Goal: Transaction & Acquisition: Purchase product/service

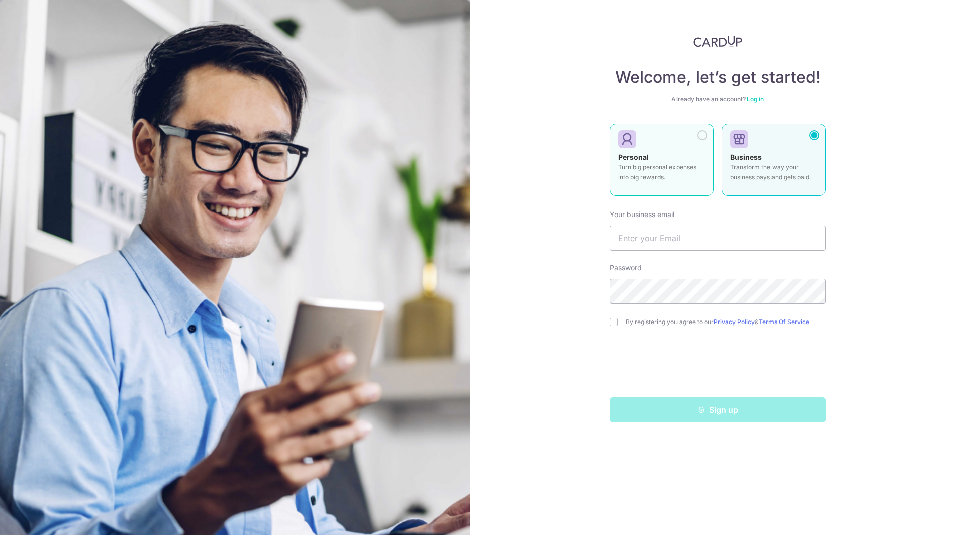
click at [701, 137] on div at bounding box center [702, 135] width 10 height 10
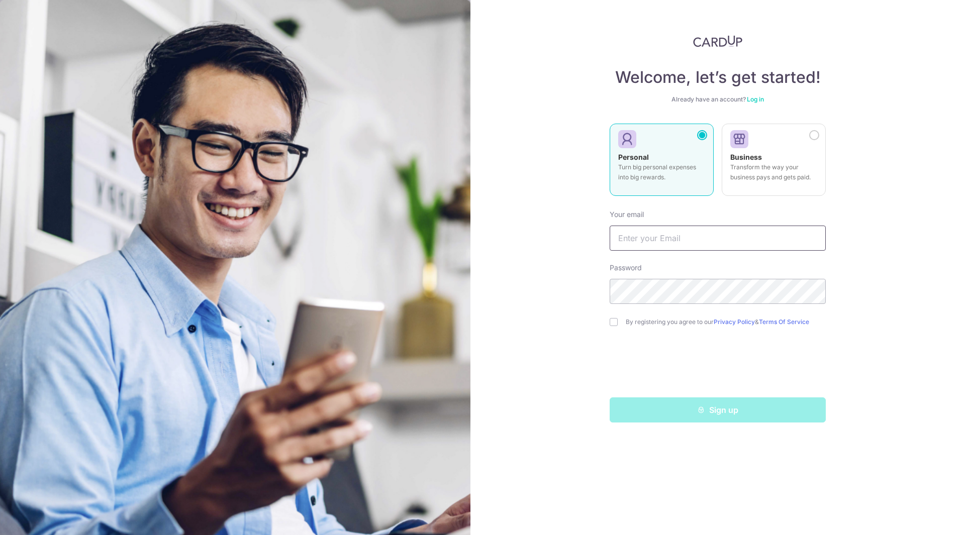
click at [678, 238] on input "text" at bounding box center [717, 238] width 216 height 25
click at [683, 237] on input "text" at bounding box center [717, 238] width 216 height 25
click at [664, 237] on input "text" at bounding box center [717, 238] width 216 height 25
type input "chiehmin1987@gmail.com"
click at [885, 260] on div "Welcome, let’s get started! Already have an account? Log in Personal Turn big p…" at bounding box center [717, 267] width 494 height 535
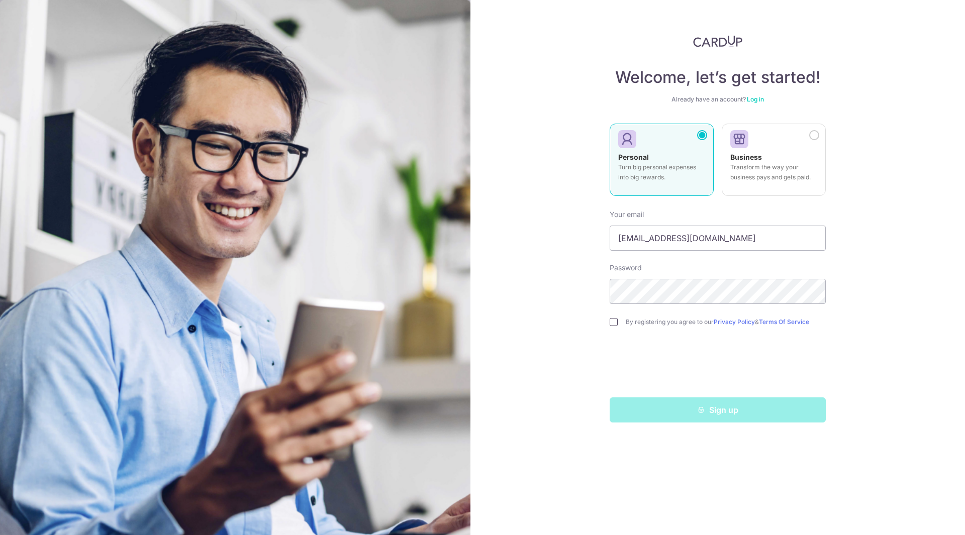
click at [614, 320] on input "checkbox" at bounding box center [613, 322] width 8 height 8
checkbox input "true"
click at [694, 411] on button "Sign up" at bounding box center [717, 409] width 216 height 25
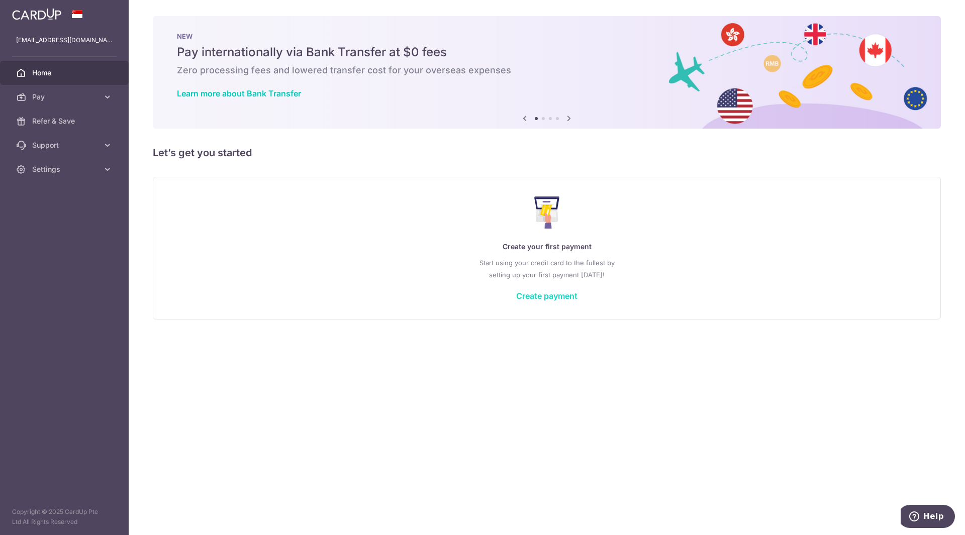
click at [563, 295] on link "Create payment" at bounding box center [546, 296] width 61 height 10
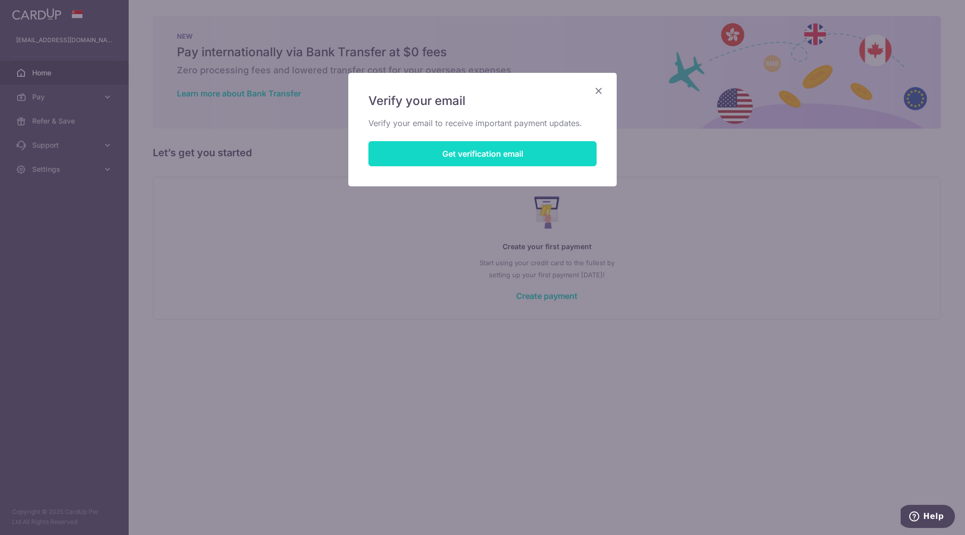
click at [498, 153] on button "Get verification email" at bounding box center [482, 153] width 228 height 25
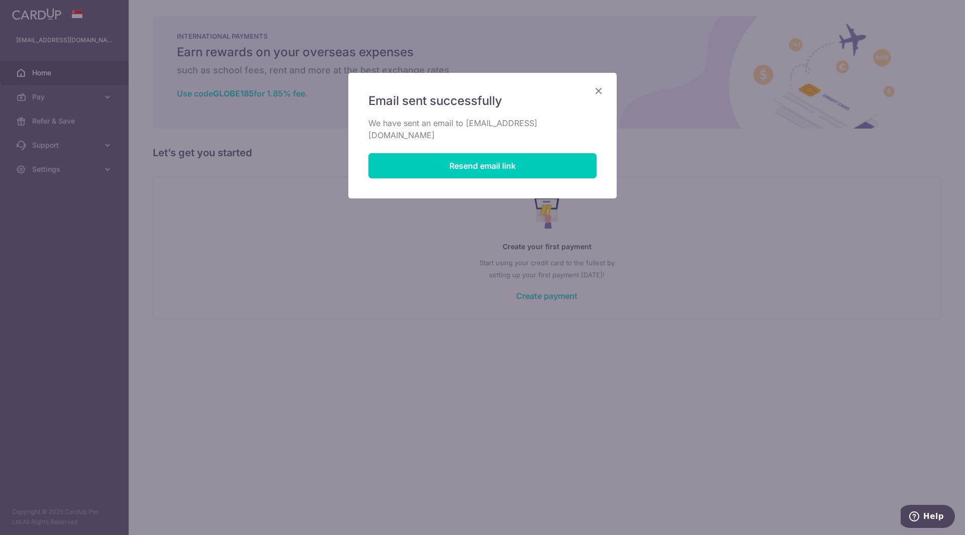
click at [605, 91] on div "Email sent successfully We have sent an email to chiehmin1987@gmail.com Resend …" at bounding box center [482, 136] width 268 height 126
click at [610, 90] on div "Email sent successfully We have sent an email to chiehmin1987@gmail.com Resend …" at bounding box center [482, 136] width 268 height 126
click at [595, 89] on icon "Close" at bounding box center [598, 90] width 12 height 13
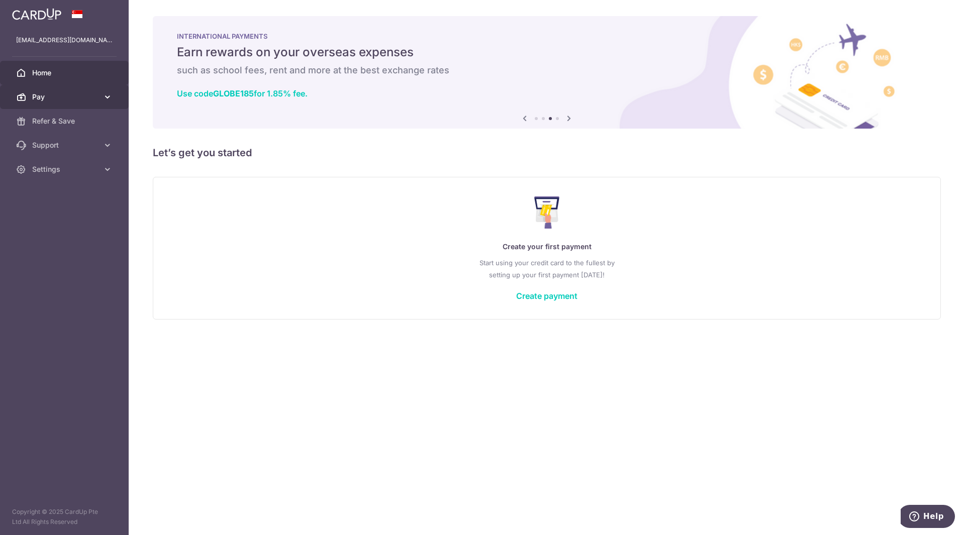
click at [81, 100] on span "Pay" at bounding box center [65, 97] width 66 height 10
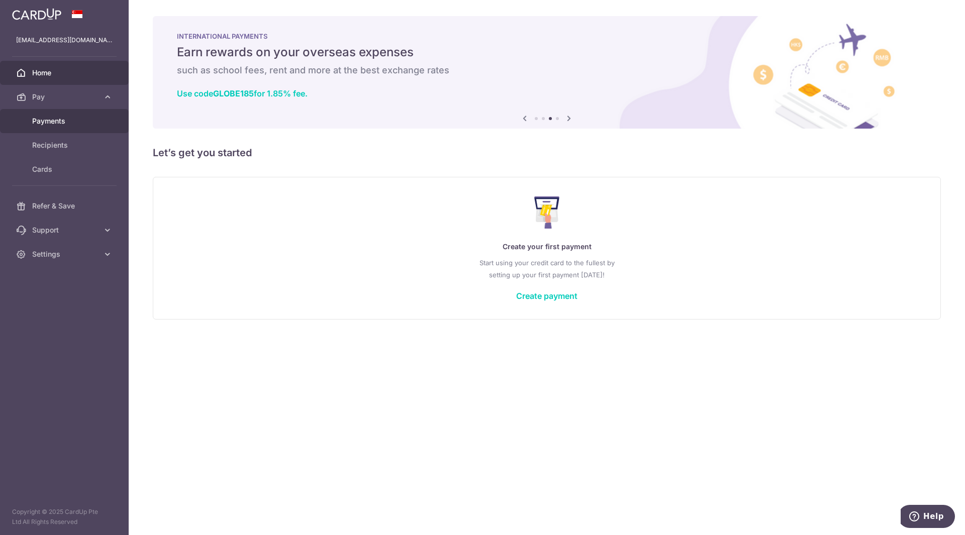
click at [69, 125] on span "Payments" at bounding box center [65, 121] width 66 height 10
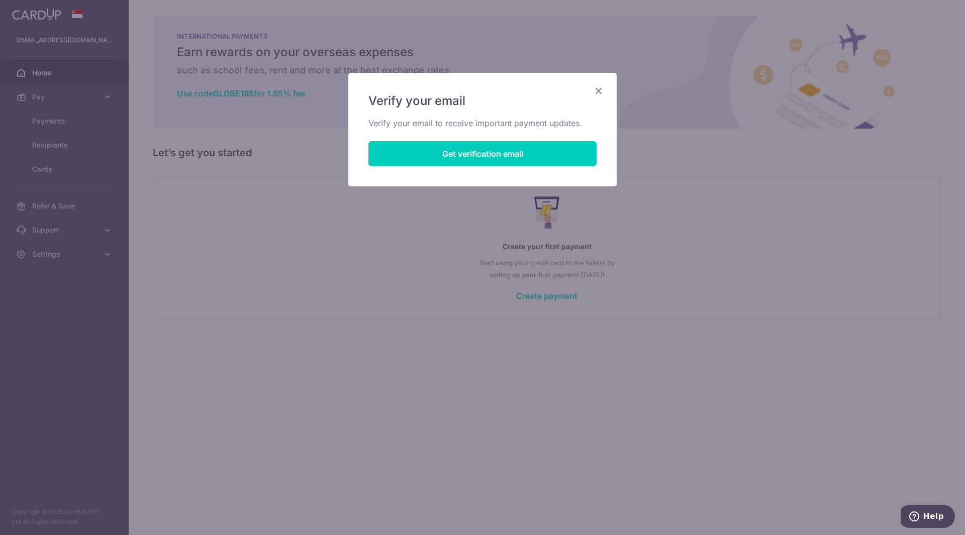
click at [598, 84] on div "Verify your email Verify your email to receive important payment updates. Get v…" at bounding box center [482, 130] width 268 height 114
click at [596, 89] on icon "Close" at bounding box center [598, 90] width 12 height 13
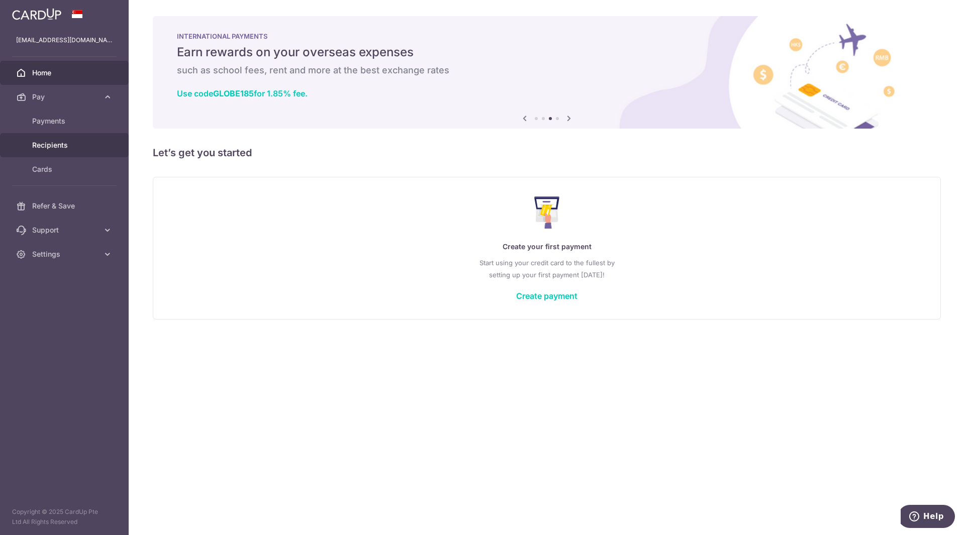
click at [60, 149] on span "Recipients" at bounding box center [65, 145] width 66 height 10
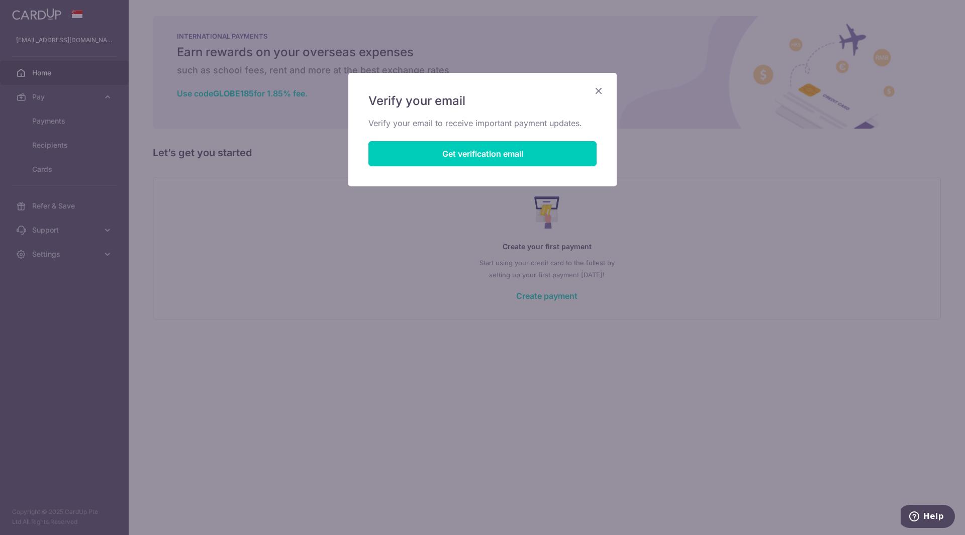
click at [594, 92] on icon "Close" at bounding box center [598, 90] width 12 height 13
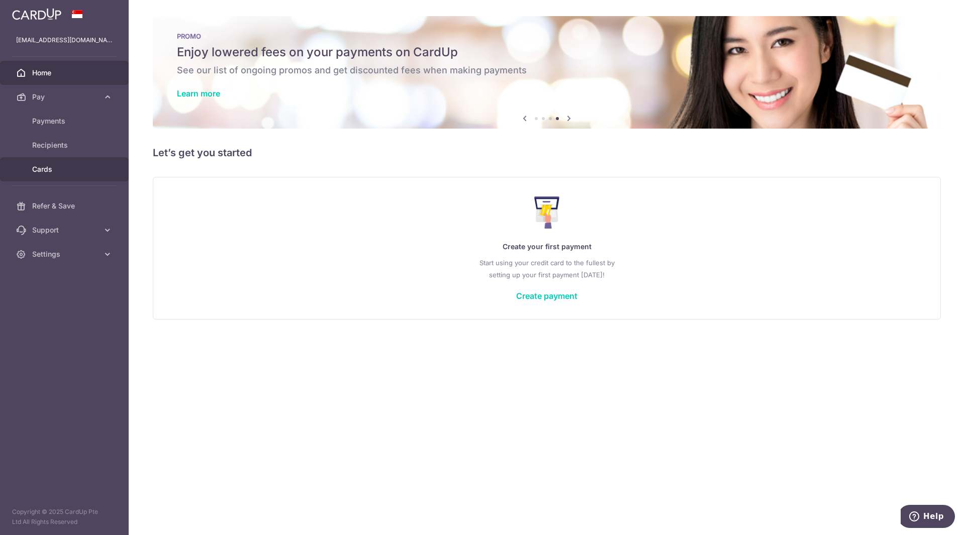
click at [51, 167] on span "Cards" at bounding box center [65, 169] width 66 height 10
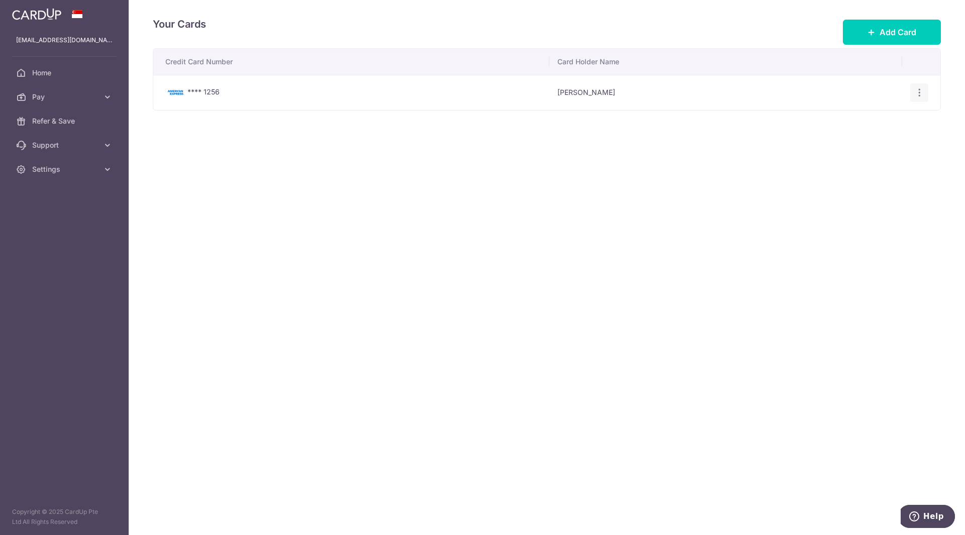
click at [921, 94] on icon "button" at bounding box center [919, 92] width 11 height 11
click at [886, 142] on span "Delete" at bounding box center [885, 145] width 68 height 12
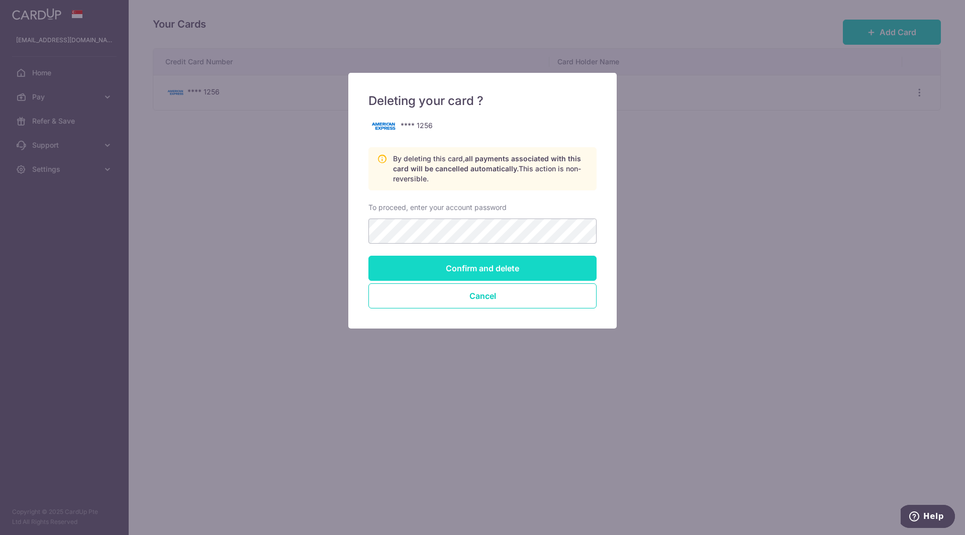
click at [542, 268] on input "Confirm and delete" at bounding box center [482, 268] width 228 height 25
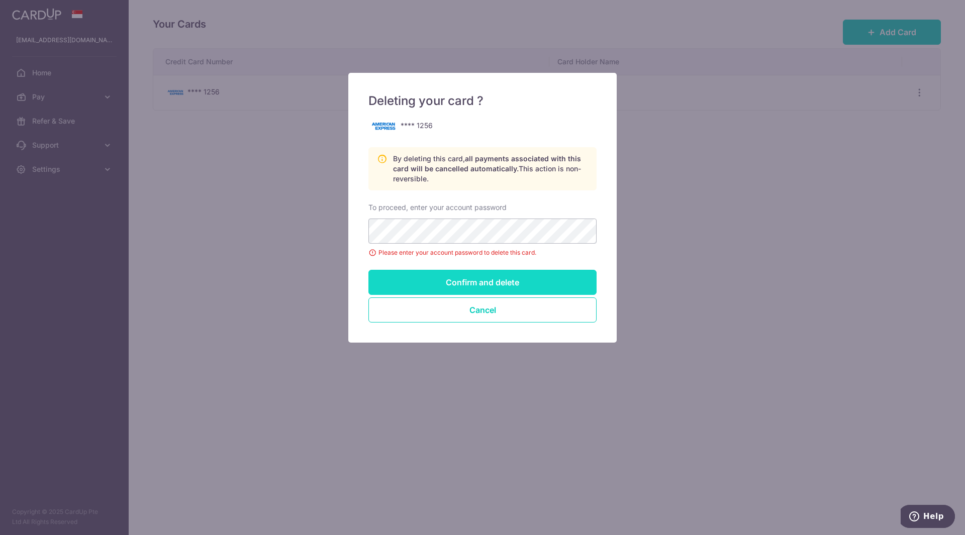
click at [561, 287] on input "Confirm and delete" at bounding box center [482, 282] width 228 height 25
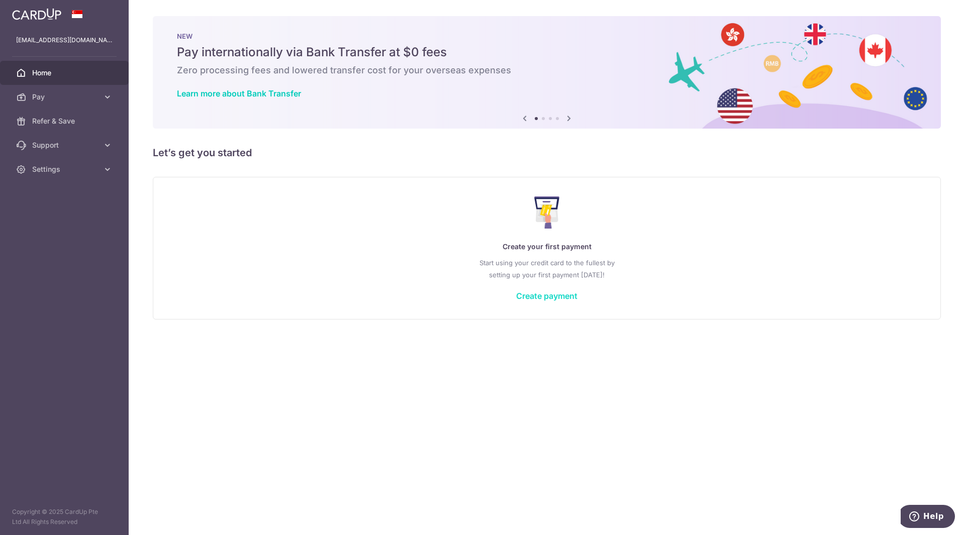
click at [540, 299] on link "Create payment" at bounding box center [546, 296] width 61 height 10
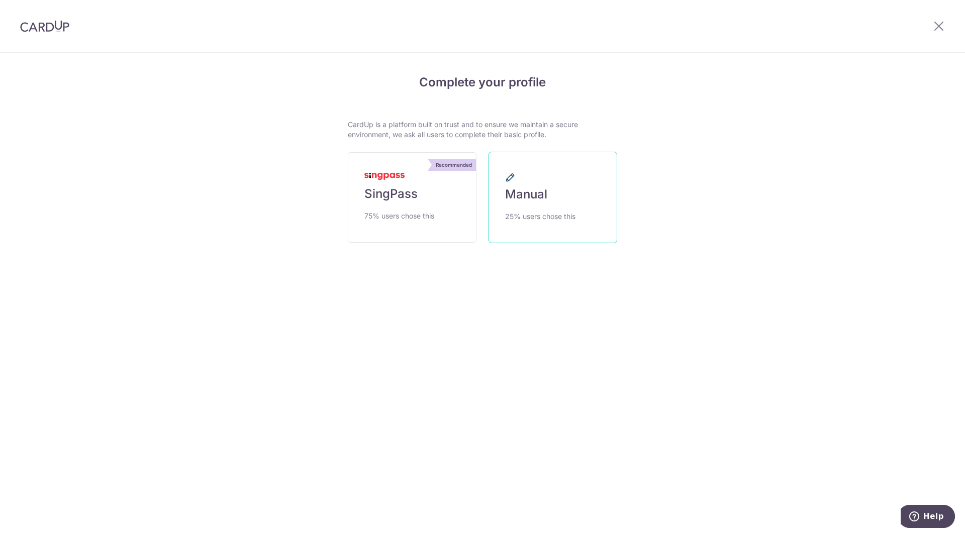
click at [531, 201] on span "Manual" at bounding box center [526, 194] width 42 height 16
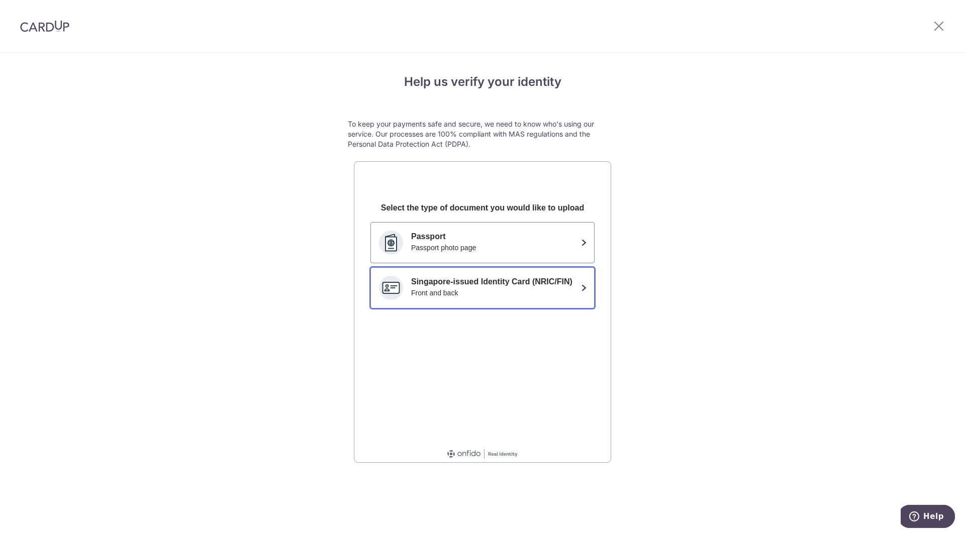
click at [507, 293] on div "Front and back" at bounding box center [494, 293] width 166 height 10
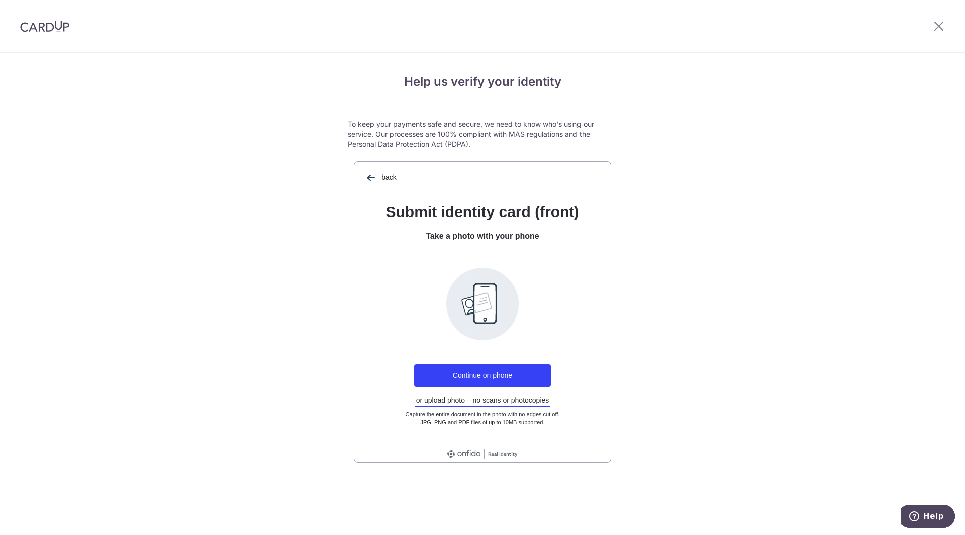
click at [367, 177] on span "back" at bounding box center [370, 178] width 16 height 16
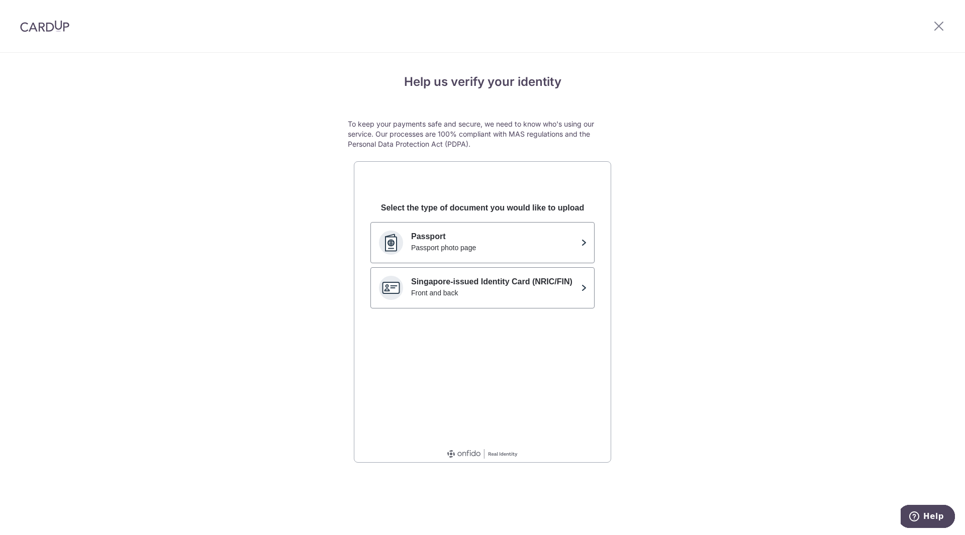
click at [48, 31] on img at bounding box center [44, 26] width 49 height 12
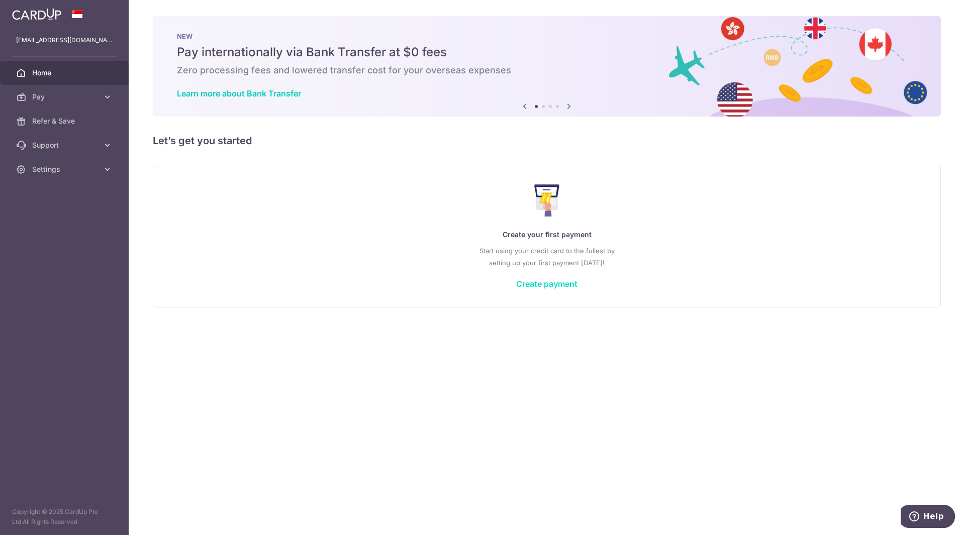
click at [546, 288] on link "Create payment" at bounding box center [546, 284] width 61 height 10
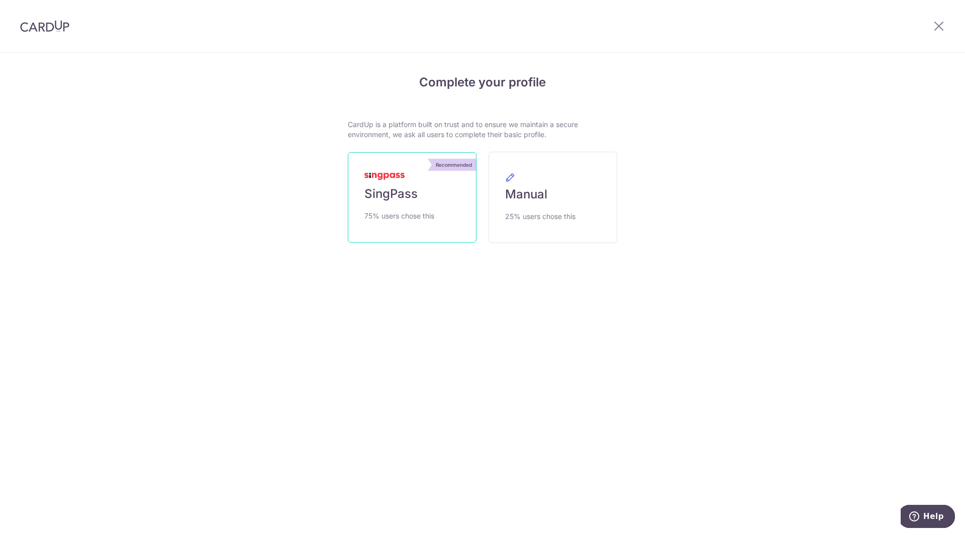
click at [451, 225] on link "Recommended SingPass 75% users chose this" at bounding box center [412, 197] width 129 height 90
click at [429, 210] on span "75% users chose this" at bounding box center [399, 216] width 70 height 12
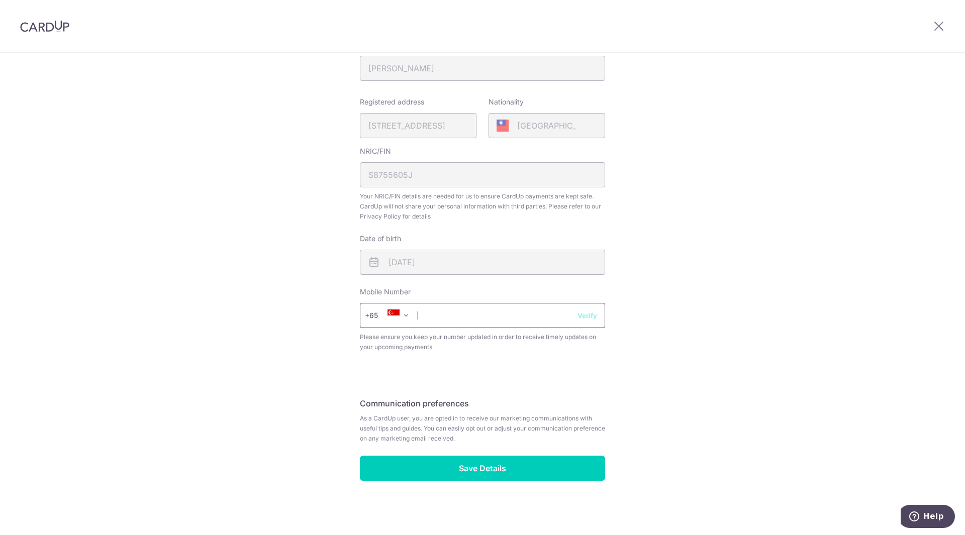
scroll to position [209, 0]
click at [450, 316] on input "text" at bounding box center [482, 314] width 245 height 25
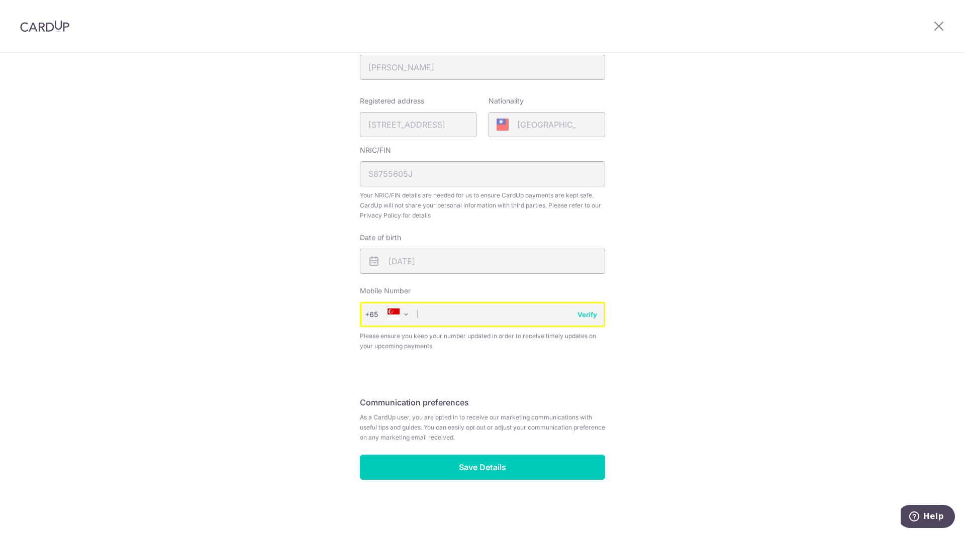
type input "7"
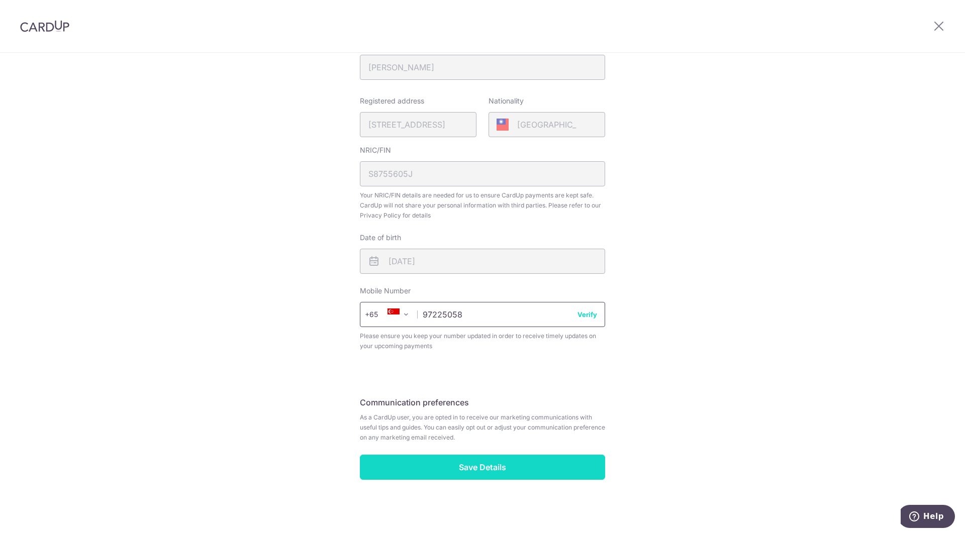
type input "97225058"
click at [507, 467] on input "Save Details" at bounding box center [482, 467] width 245 height 25
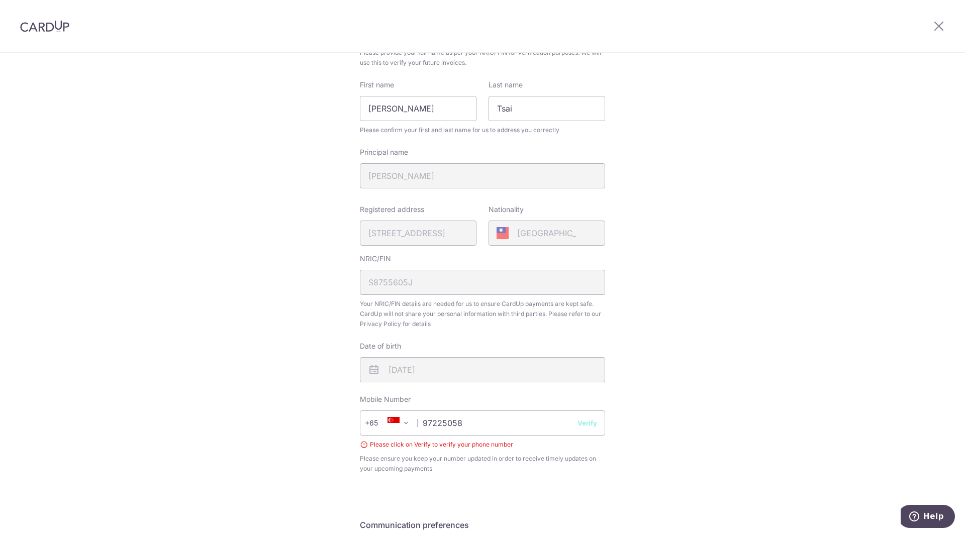
scroll to position [201, 0]
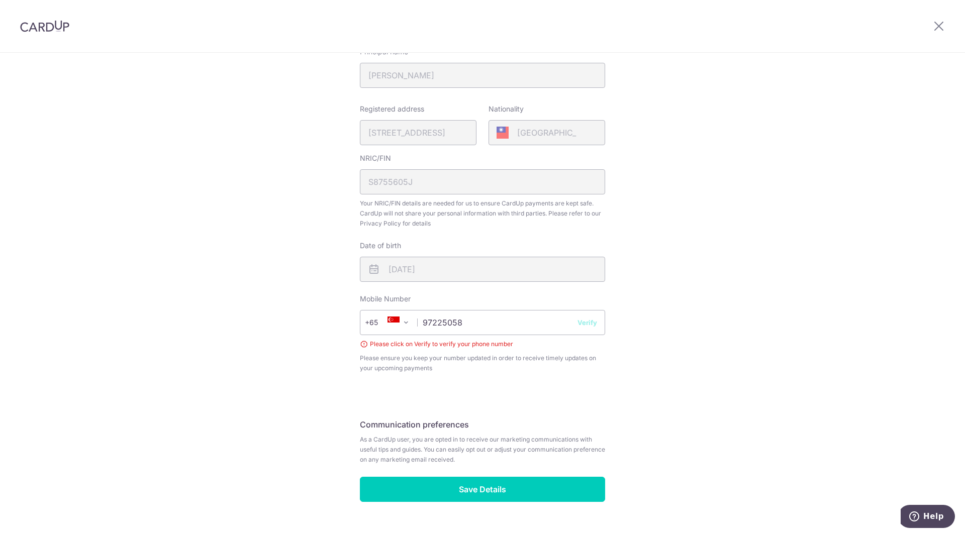
click at [440, 347] on div "Please click on Verify to verify your phone number" at bounding box center [482, 344] width 245 height 10
click at [472, 325] on input "97225058" at bounding box center [482, 322] width 245 height 25
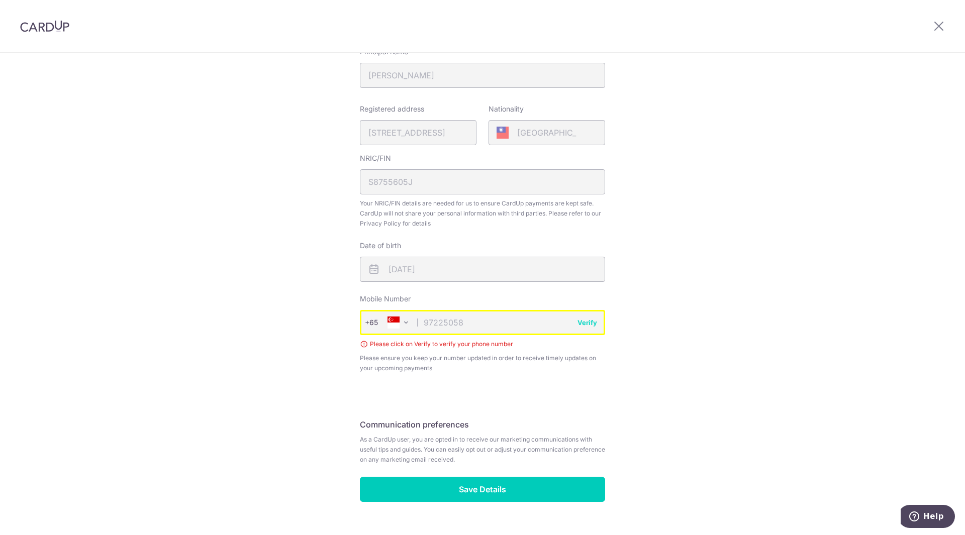
click at [587, 324] on button "Verify" at bounding box center [587, 323] width 20 height 10
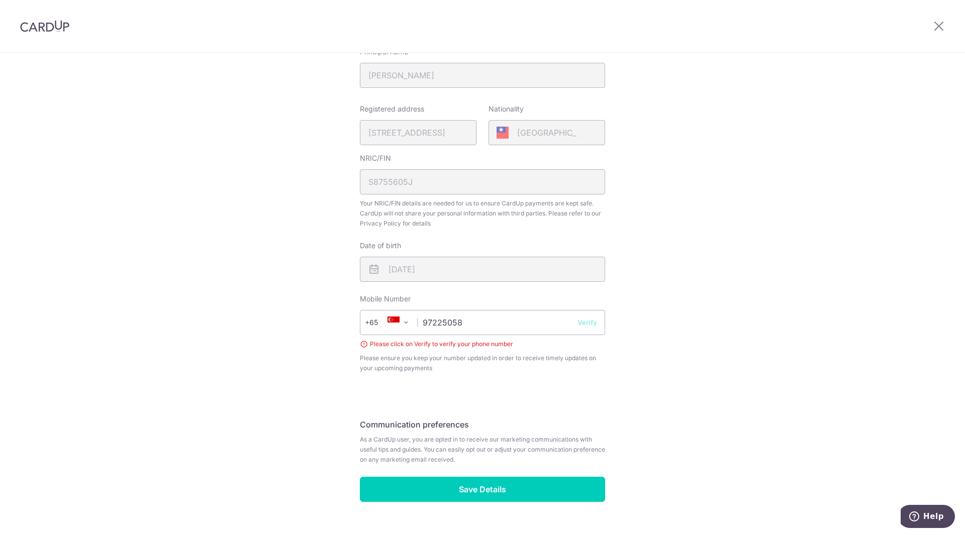
click at [587, 324] on button "Verify" at bounding box center [587, 323] width 20 height 10
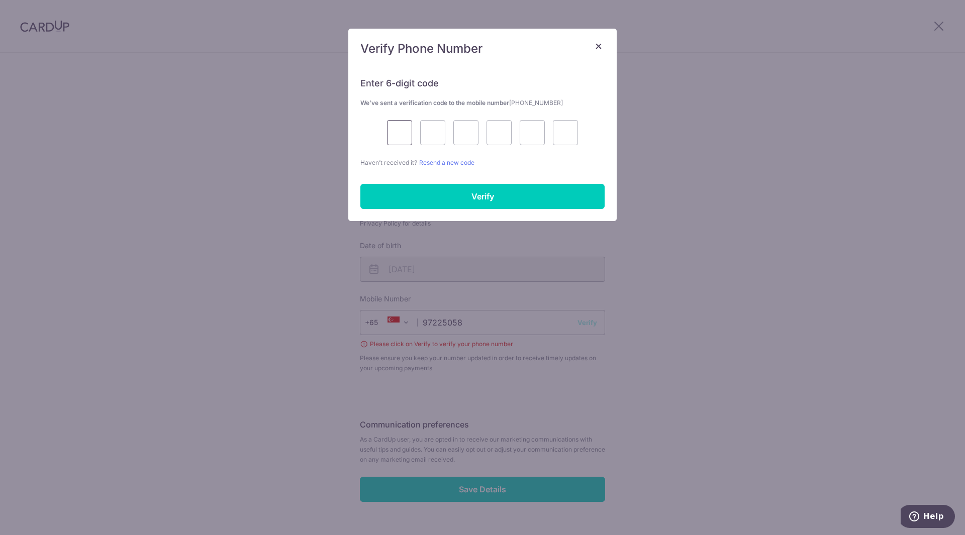
click at [397, 136] on input "text" at bounding box center [399, 132] width 25 height 25
type input "6"
type input "4"
type input "2"
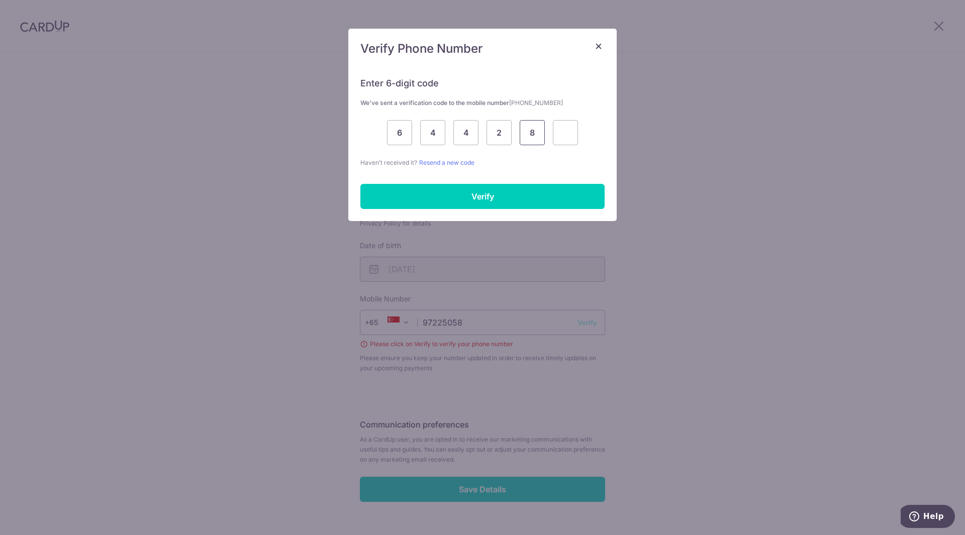
type input "8"
type input "3"
click at [445, 187] on input "Verify" at bounding box center [482, 196] width 244 height 25
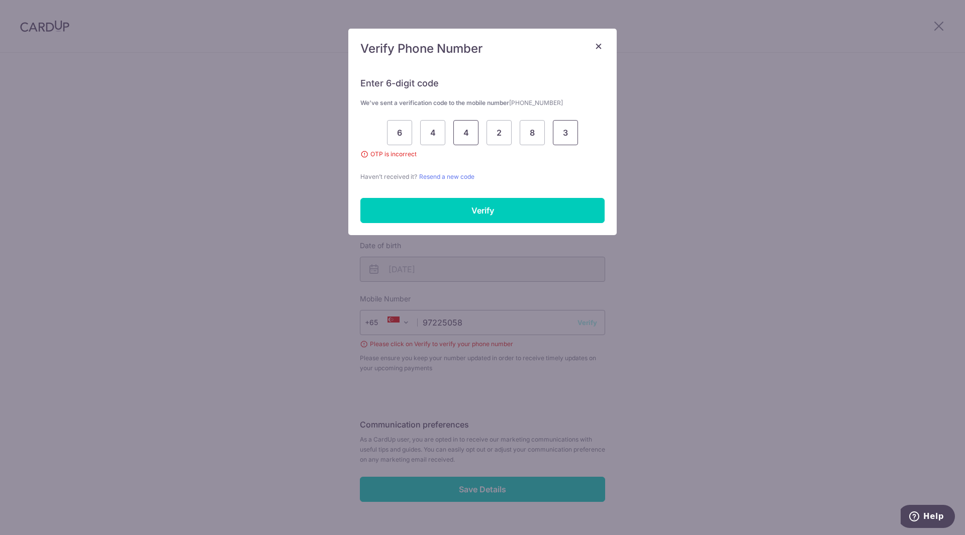
drag, startPoint x: 559, startPoint y: 131, endPoint x: 462, endPoint y: 138, distance: 97.7
click at [462, 138] on div "6 4 4 2 8 3" at bounding box center [482, 132] width 244 height 25
click at [412, 140] on div "6 4 4 2 8 3" at bounding box center [482, 132] width 244 height 25
click at [566, 137] on input "3" at bounding box center [565, 132] width 25 height 25
type input "8"
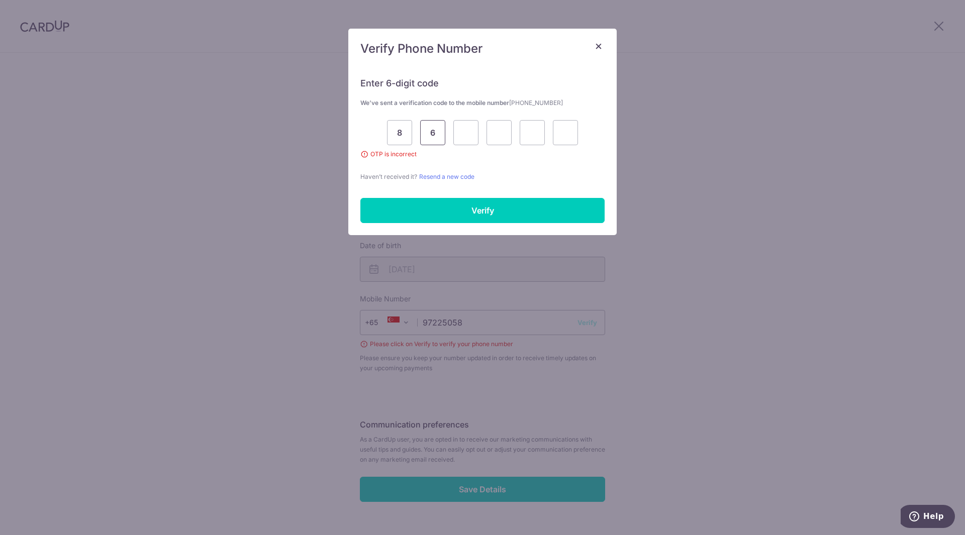
type input "6"
type input "4"
type input "0"
type input "7"
type input "9"
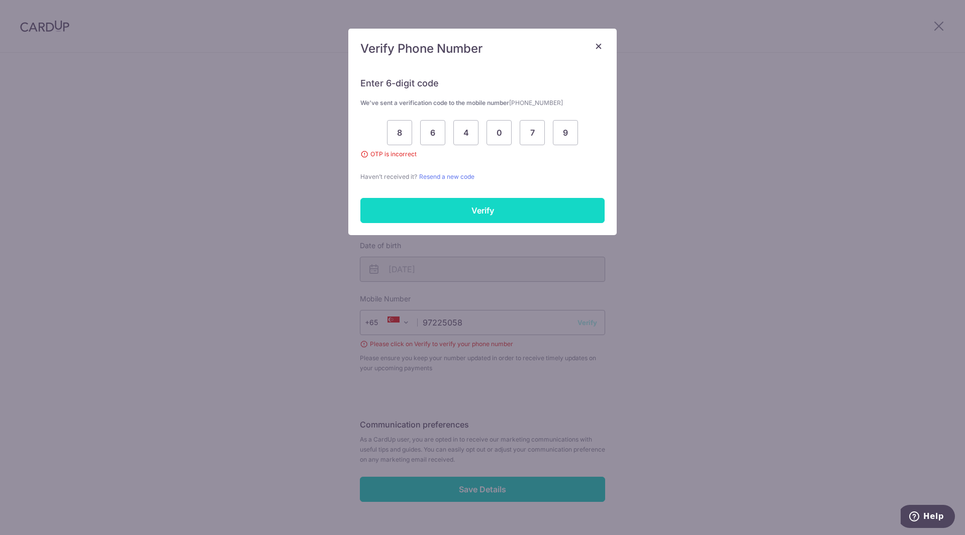
click at [563, 210] on input "Verify" at bounding box center [482, 210] width 244 height 25
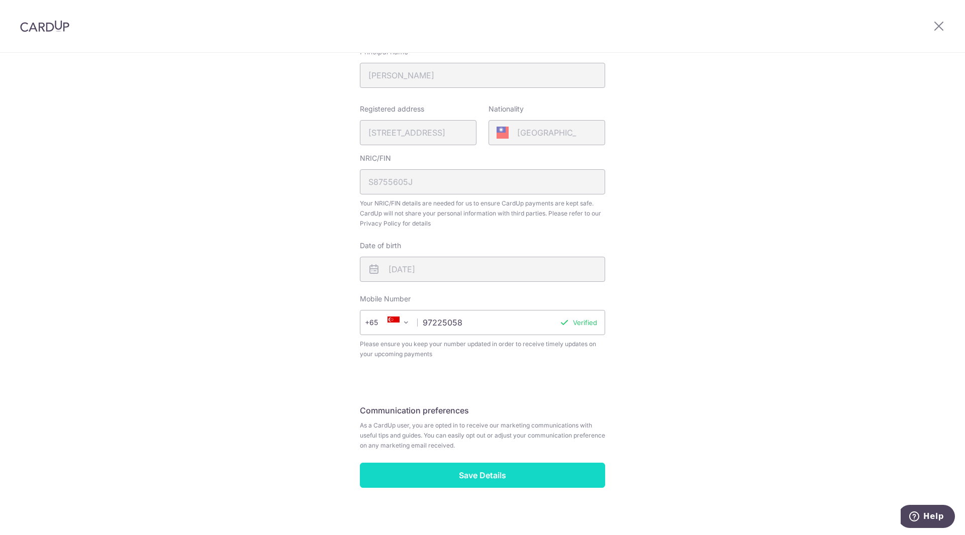
click at [509, 472] on input "Save Details" at bounding box center [482, 475] width 245 height 25
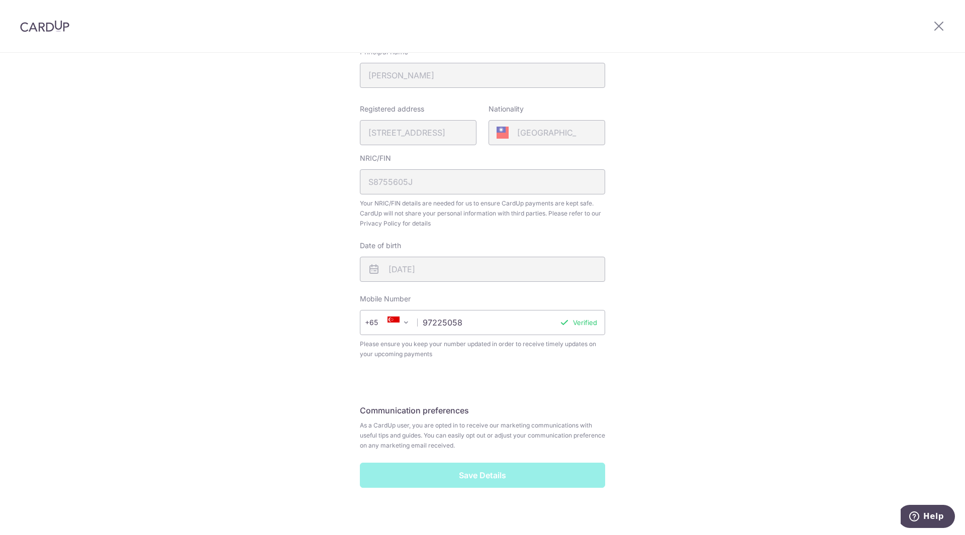
scroll to position [209, 0]
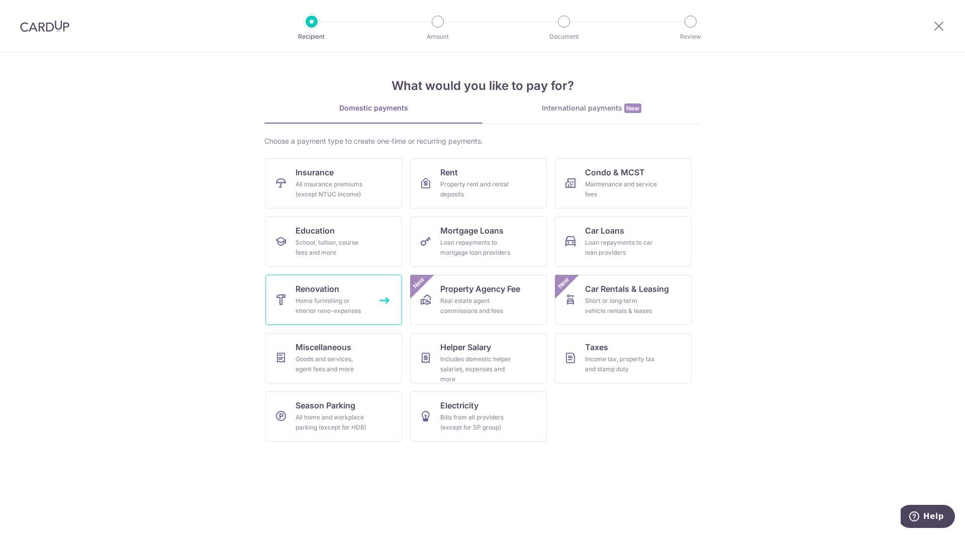
click at [324, 297] on div "Home furnishing or interior reno-expenses" at bounding box center [331, 306] width 72 height 20
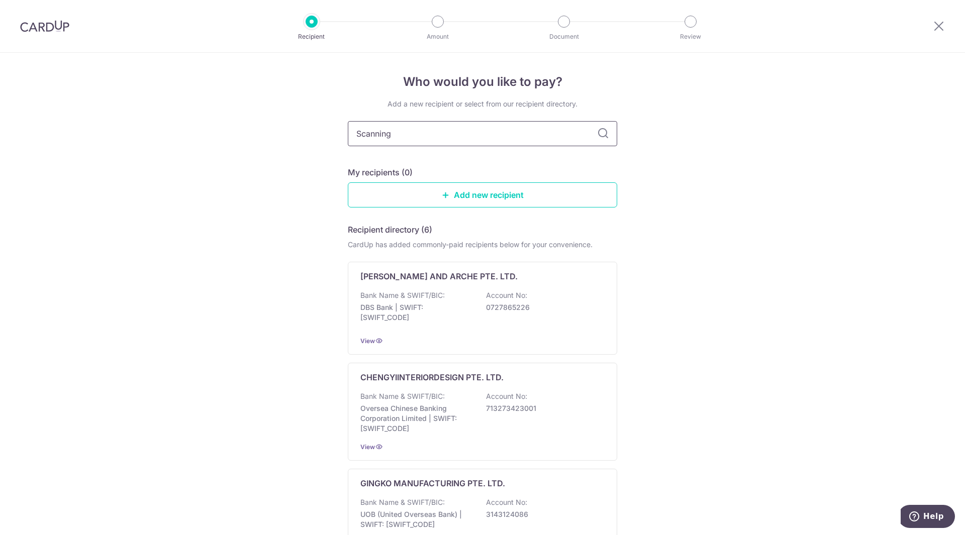
click at [466, 140] on input "Scanning" at bounding box center [482, 133] width 269 height 25
type input "Chengyi"
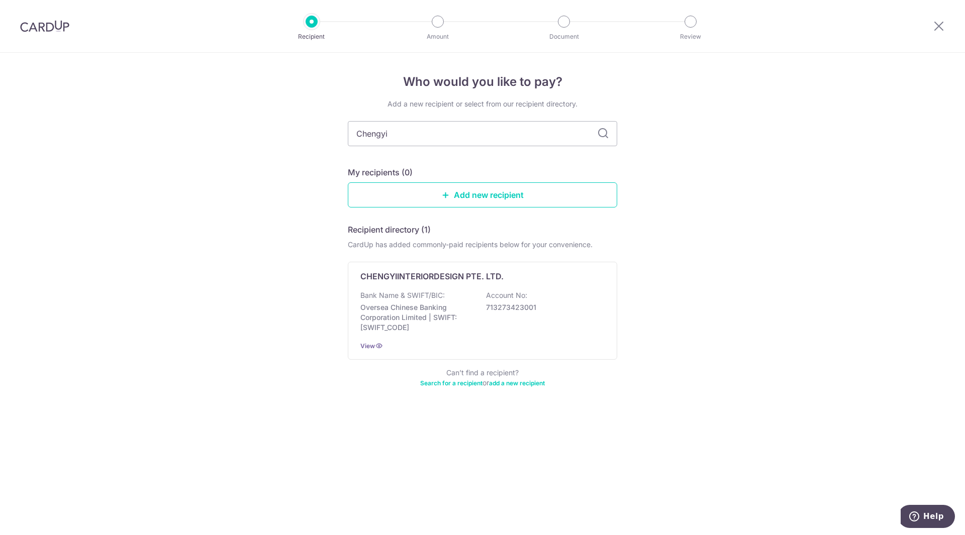
click at [598, 136] on icon at bounding box center [603, 134] width 12 height 12
click at [472, 306] on p "Oversea Chinese Banking Corporation Limited | SWIFT: [SWIFT_CODE]" at bounding box center [416, 317] width 113 height 30
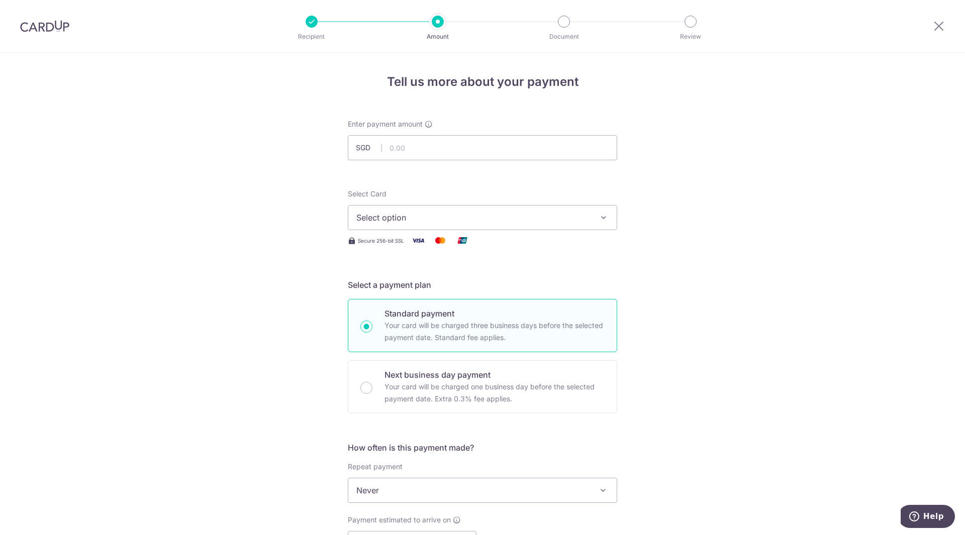
click at [533, 221] on span "Select option" at bounding box center [473, 218] width 234 height 12
click at [515, 244] on span "Add credit card" at bounding box center [491, 246] width 234 height 10
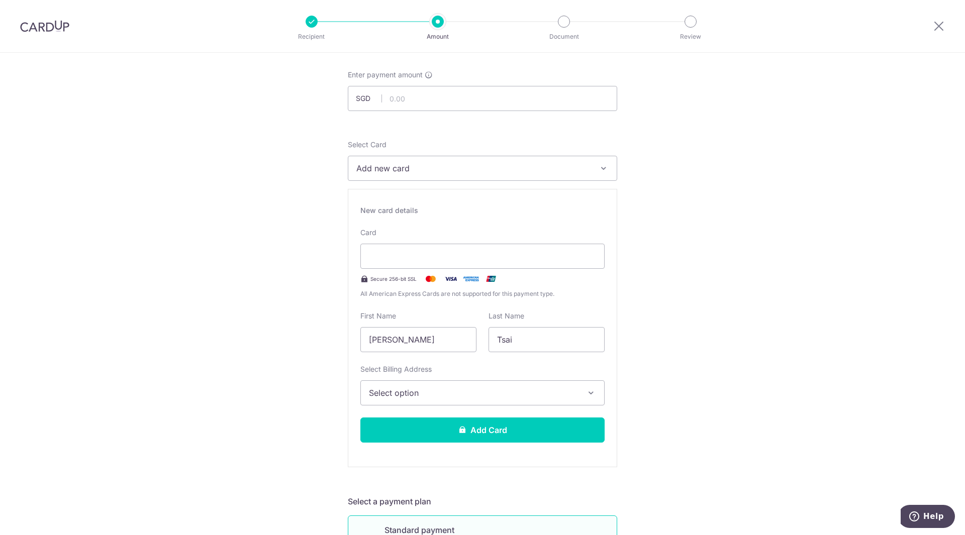
scroll to position [100, 0]
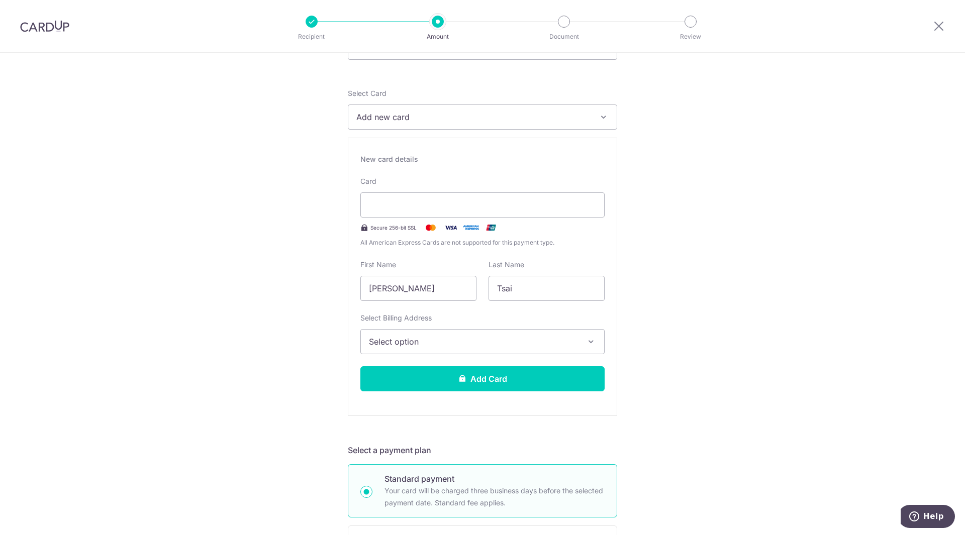
click at [537, 341] on span "Select option" at bounding box center [473, 342] width 209 height 12
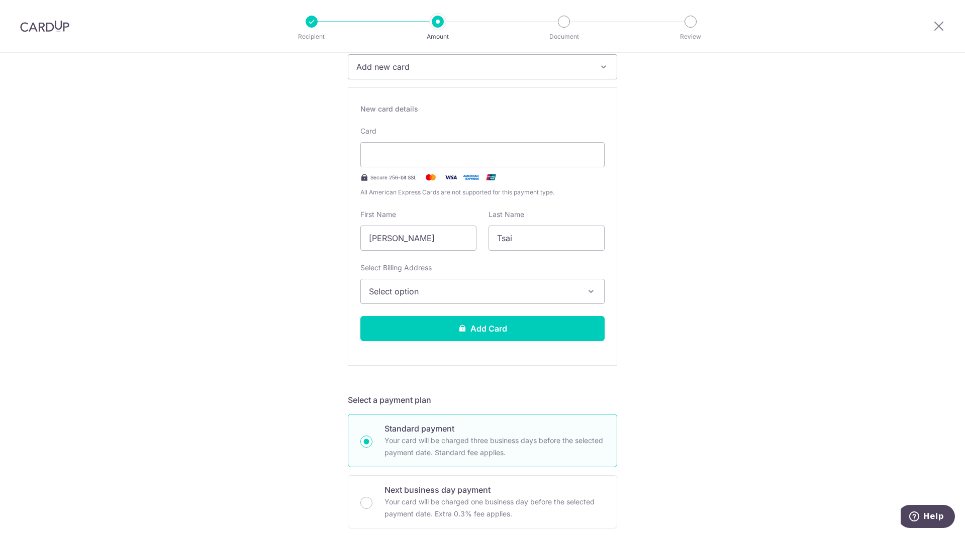
scroll to position [0, 0]
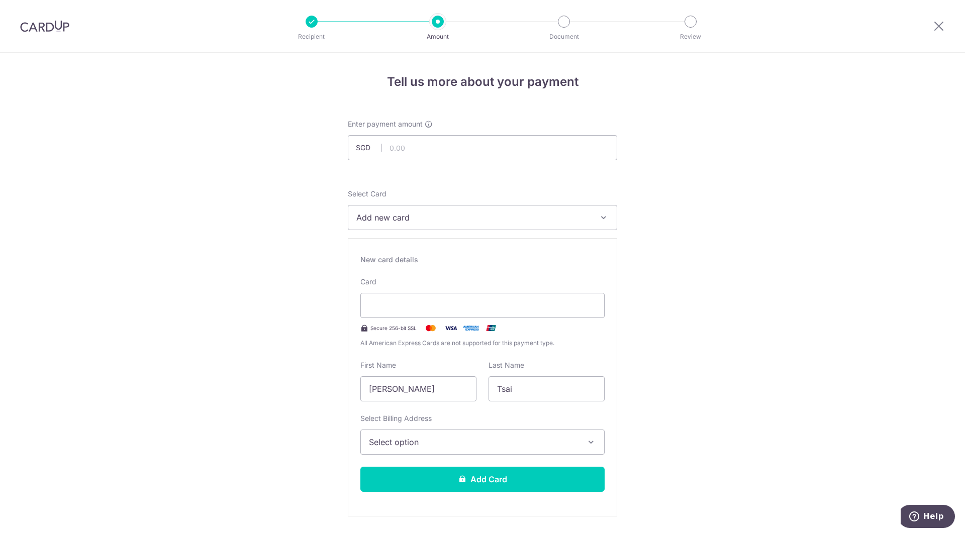
click at [421, 215] on span "Add new card" at bounding box center [473, 218] width 234 height 12
click at [407, 249] on span "Add credit card" at bounding box center [491, 246] width 234 height 10
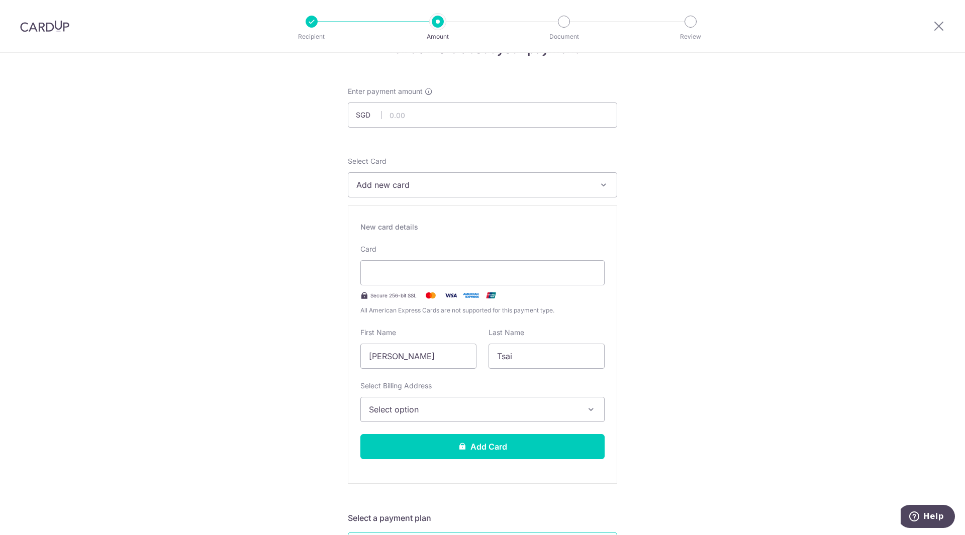
scroll to position [50, 0]
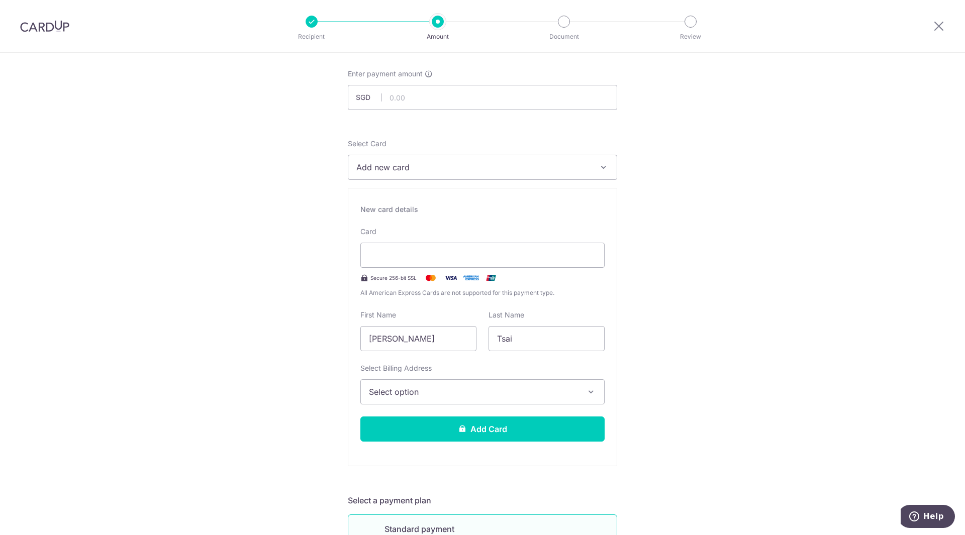
click at [491, 400] on button "Select option" at bounding box center [482, 391] width 244 height 25
click at [492, 434] on button "Add Card" at bounding box center [482, 428] width 244 height 25
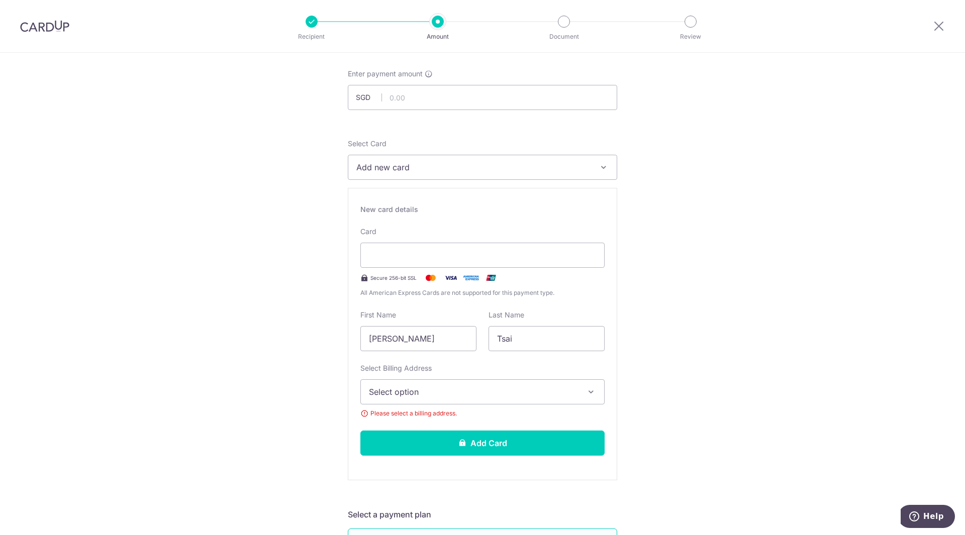
click at [481, 398] on button "Select option" at bounding box center [482, 391] width 244 height 25
click at [453, 418] on span "Add Billing Address" at bounding box center [491, 420] width 209 height 10
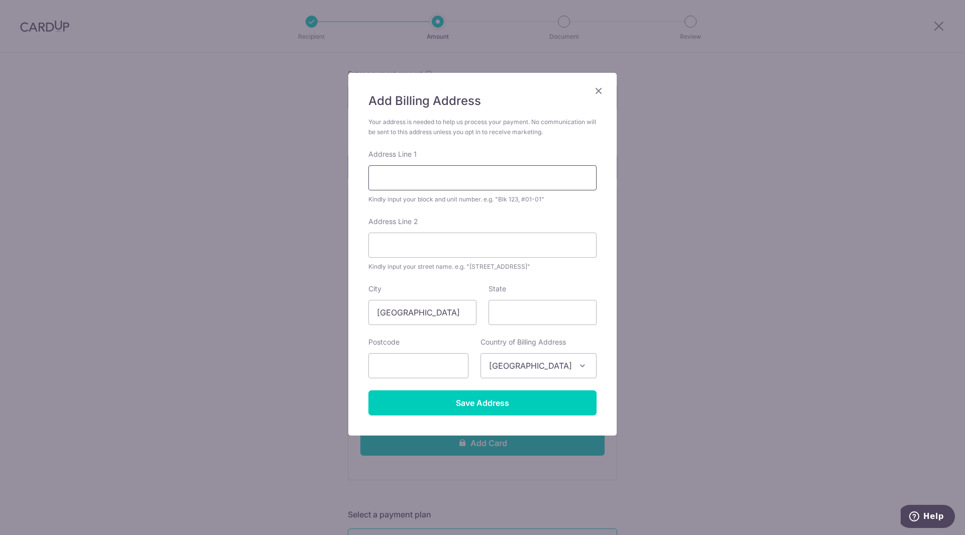
click at [422, 170] on input "Address Line 1" at bounding box center [482, 177] width 228 height 25
type input "[GEOGRAPHIC_DATA]"
type input "520162"
click at [465, 185] on input "[GEOGRAPHIC_DATA]" at bounding box center [482, 177] width 228 height 25
type input "Block [STREET_ADDRESS]"
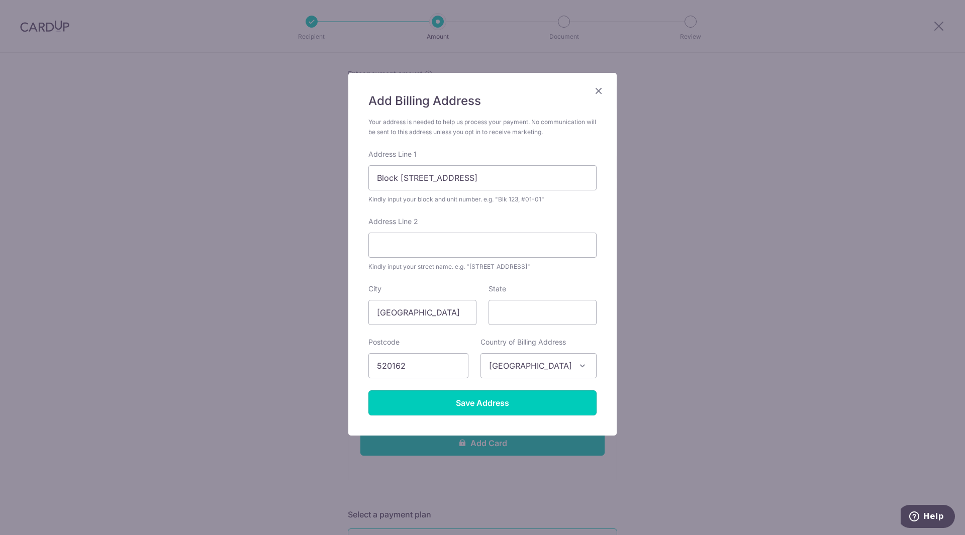
click at [552, 411] on input "Save Address" at bounding box center [482, 402] width 228 height 25
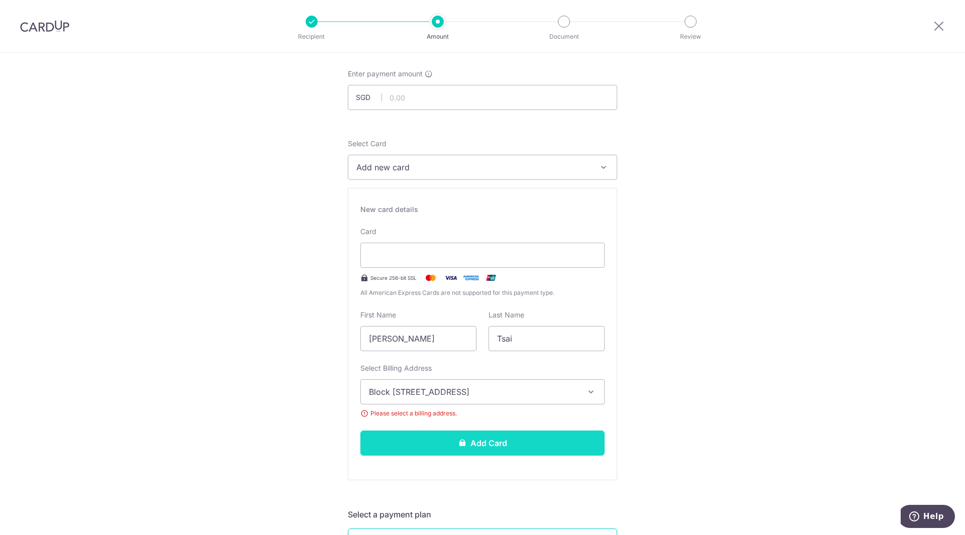
click at [490, 452] on button "Add Card" at bounding box center [482, 443] width 244 height 25
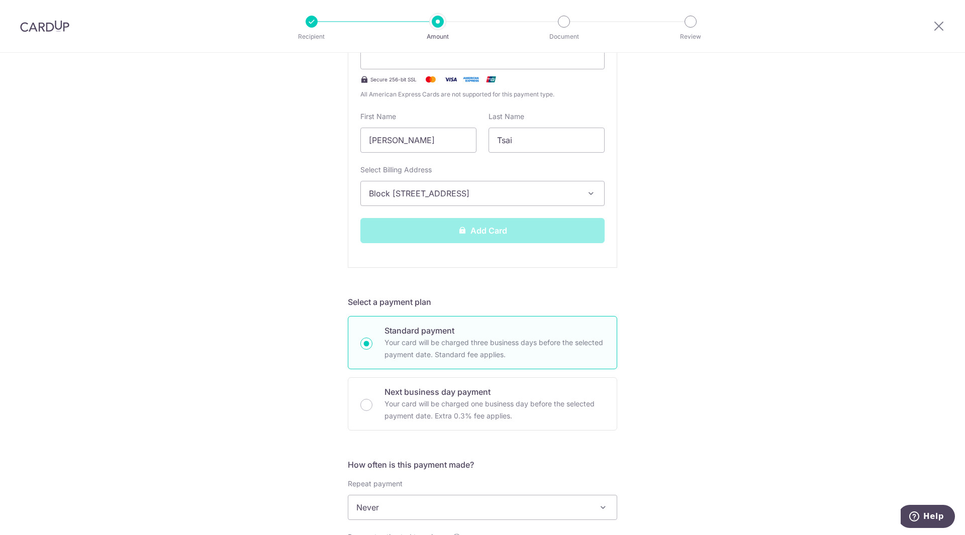
scroll to position [251, 0]
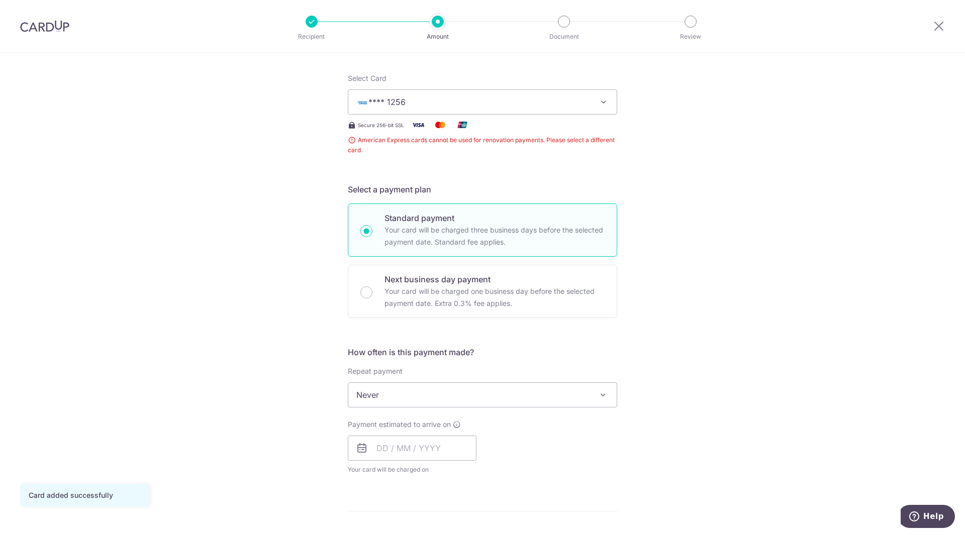
scroll to position [301, 0]
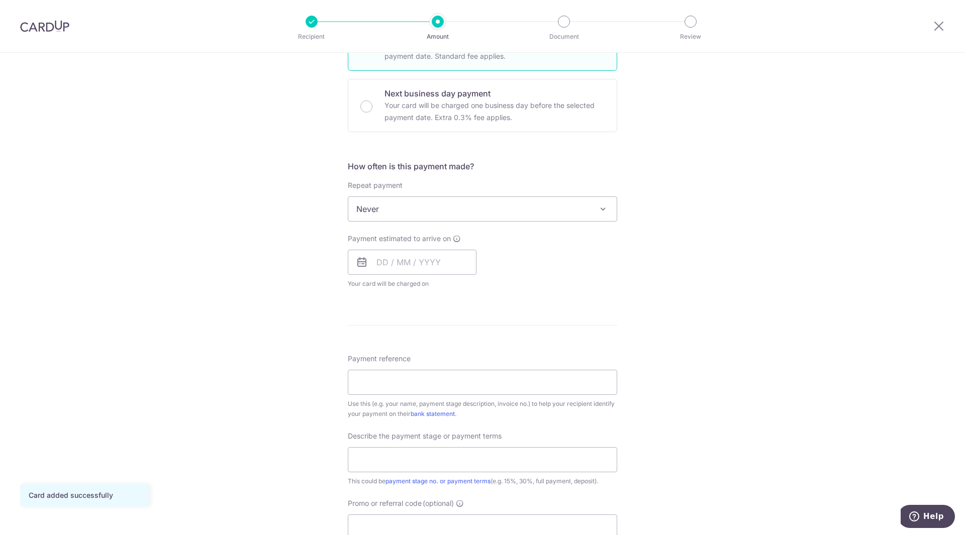
click at [533, 214] on span "Never" at bounding box center [482, 209] width 268 height 24
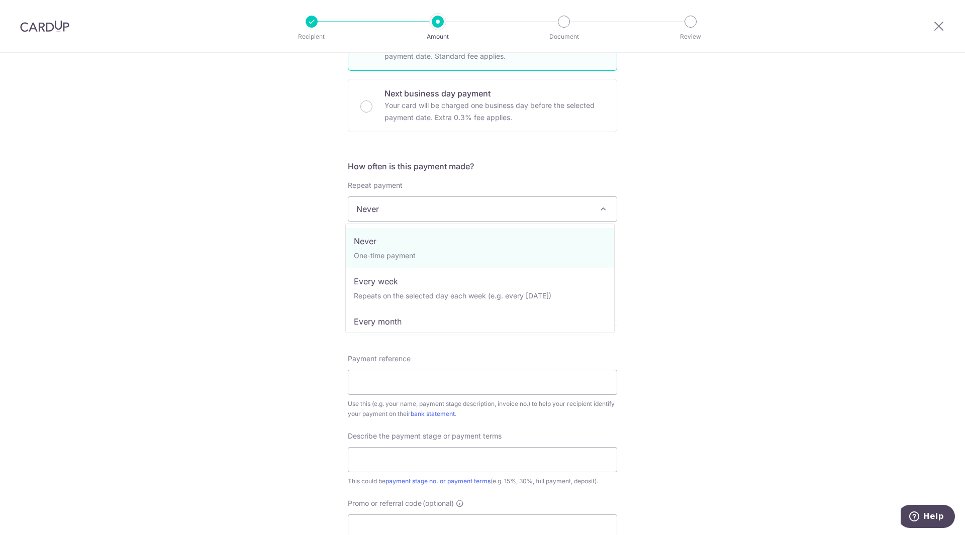
click at [694, 247] on div "Tell us more about your payment Enter payment amount SGD Card added successfull…" at bounding box center [482, 249] width 965 height 996
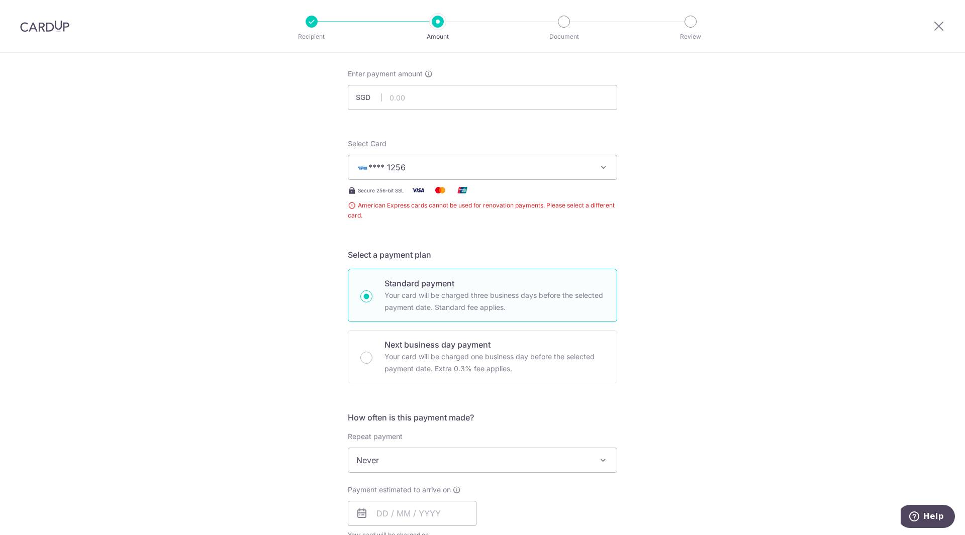
scroll to position [0, 0]
